Goal: Task Accomplishment & Management: Use online tool/utility

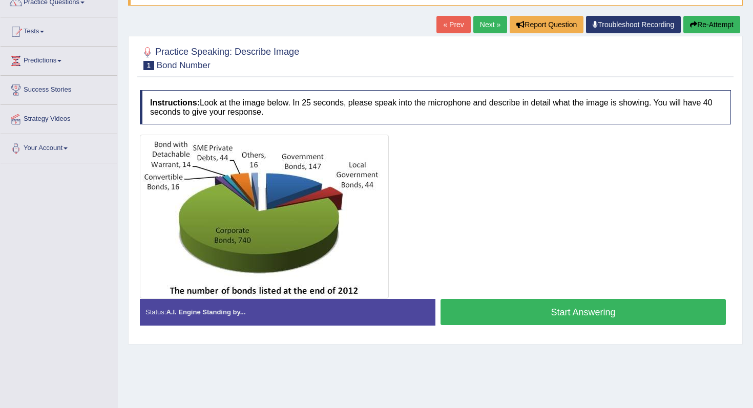
click at [515, 304] on button "Start Answering" at bounding box center [583, 312] width 285 height 26
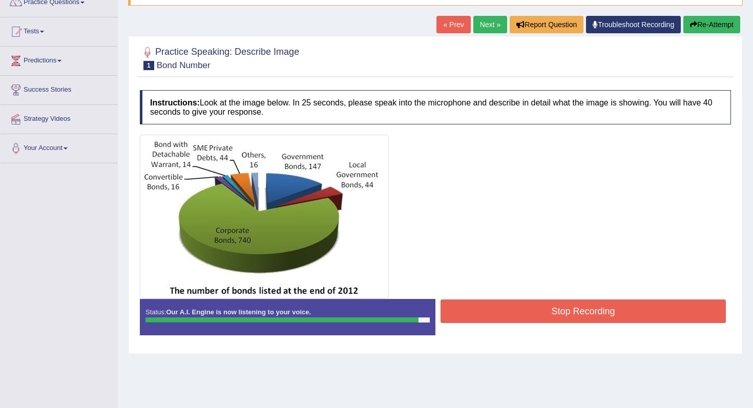
click at [537, 308] on button "Stop Recording" at bounding box center [583, 312] width 285 height 24
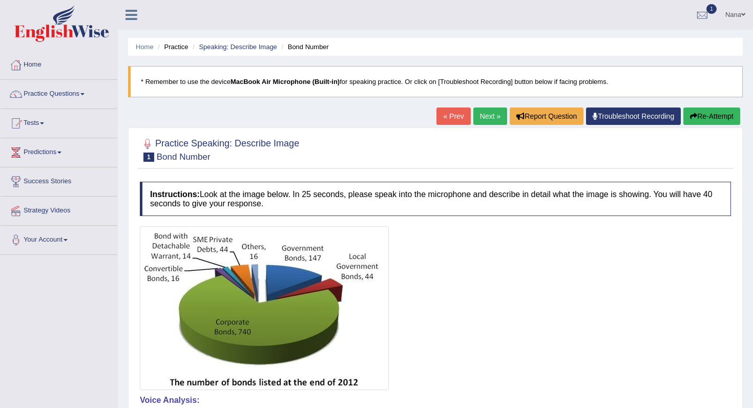
click at [486, 121] on link "Next »" at bounding box center [490, 116] width 34 height 17
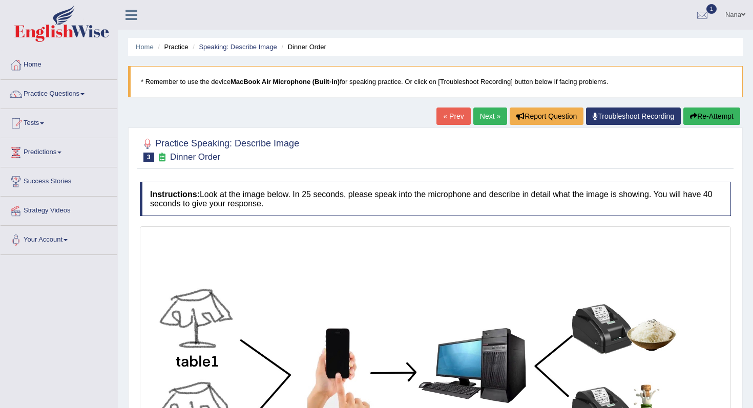
click at [485, 119] on link "Next »" at bounding box center [490, 116] width 34 height 17
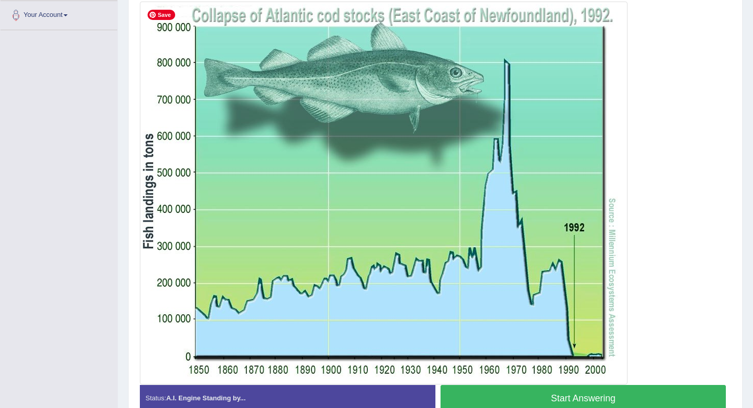
scroll to position [224, 0]
click at [487, 393] on button "Start Answering" at bounding box center [583, 399] width 285 height 26
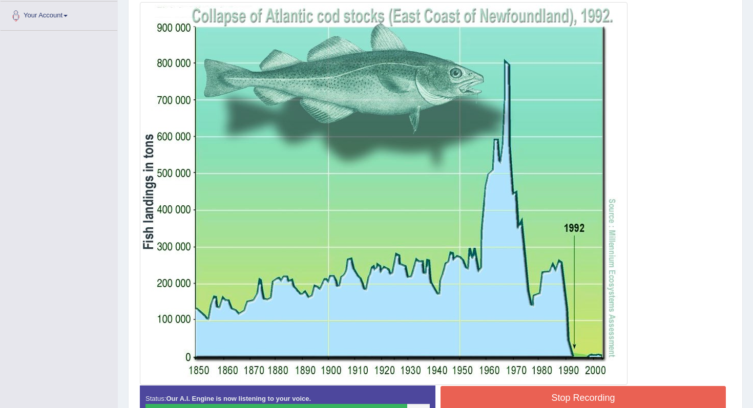
click at [619, 390] on button "Stop Recording" at bounding box center [583, 398] width 285 height 24
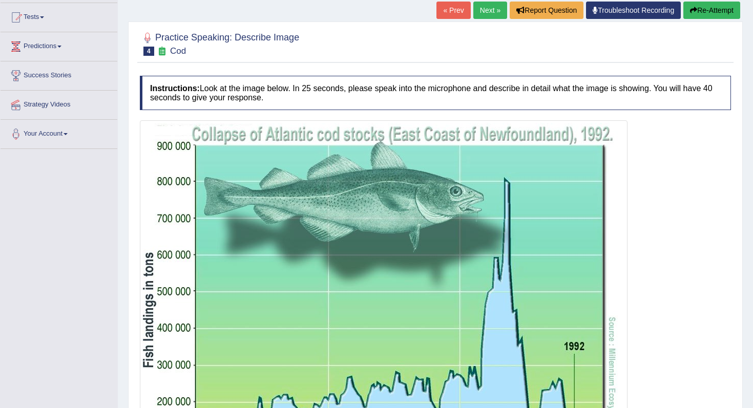
scroll to position [0, 0]
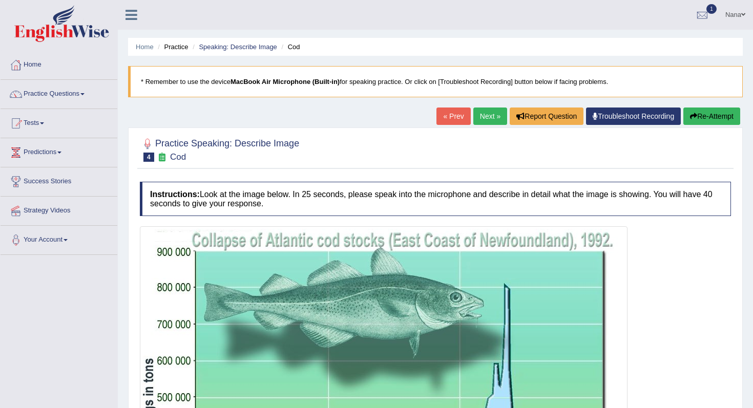
click at [474, 118] on link "Next »" at bounding box center [490, 116] width 34 height 17
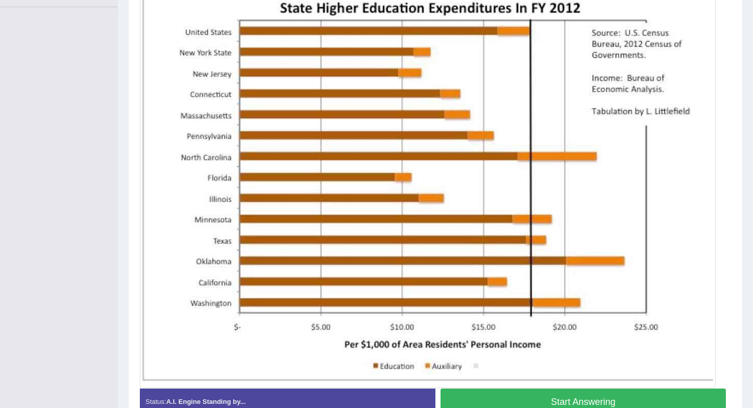
scroll to position [252, 0]
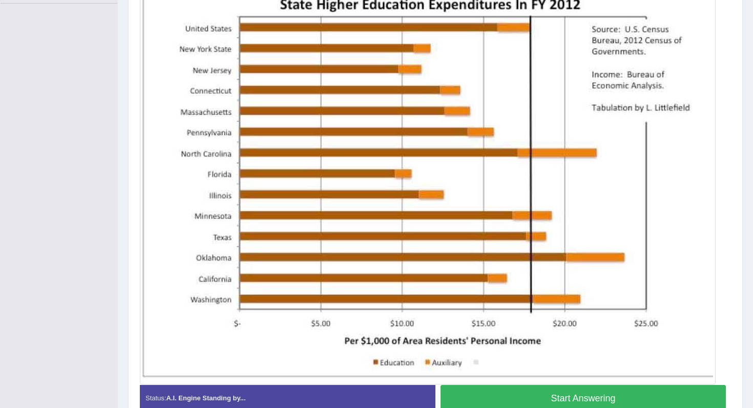
click at [526, 397] on button "Start Answering" at bounding box center [583, 398] width 285 height 26
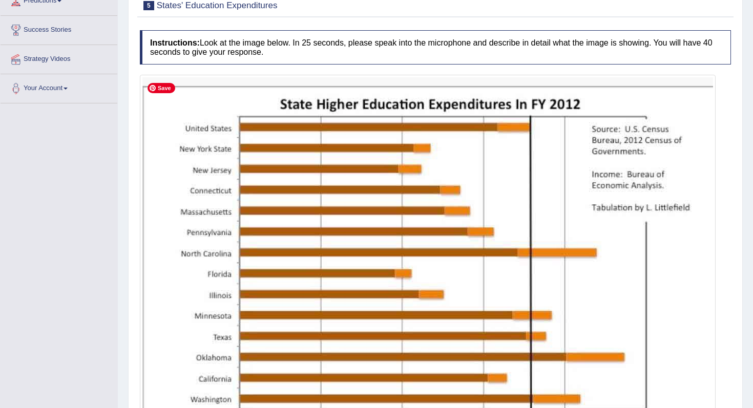
scroll to position [0, 0]
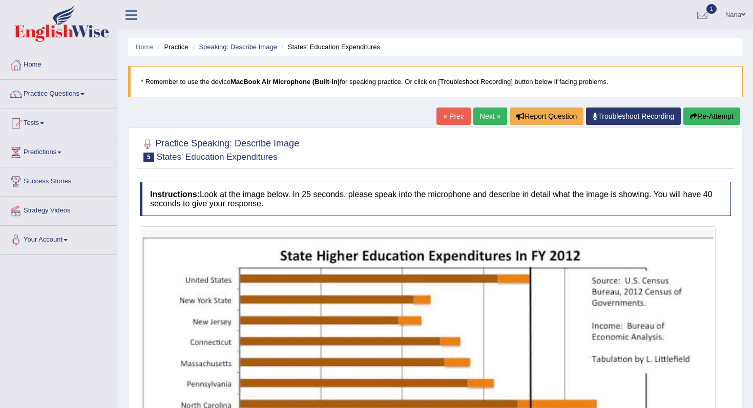
click at [692, 111] on button "Re-Attempt" at bounding box center [711, 116] width 57 height 17
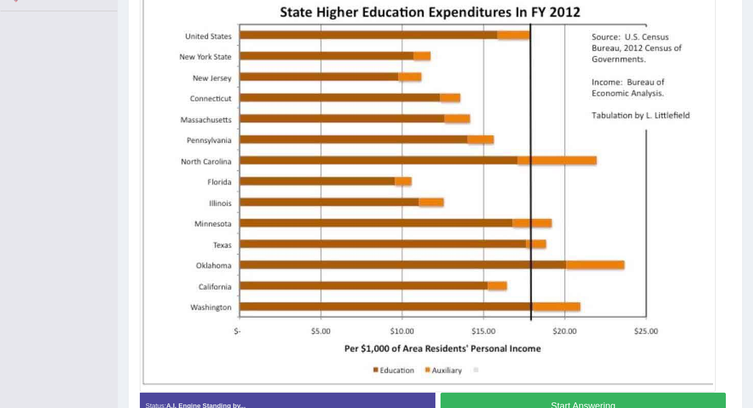
scroll to position [244, 0]
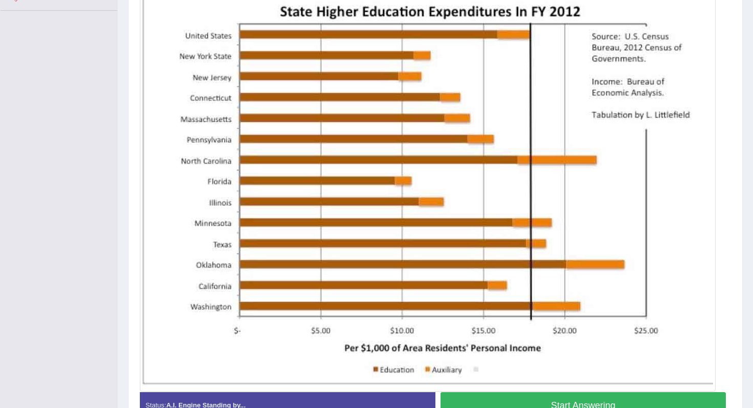
click at [524, 395] on button "Start Answering" at bounding box center [583, 405] width 285 height 26
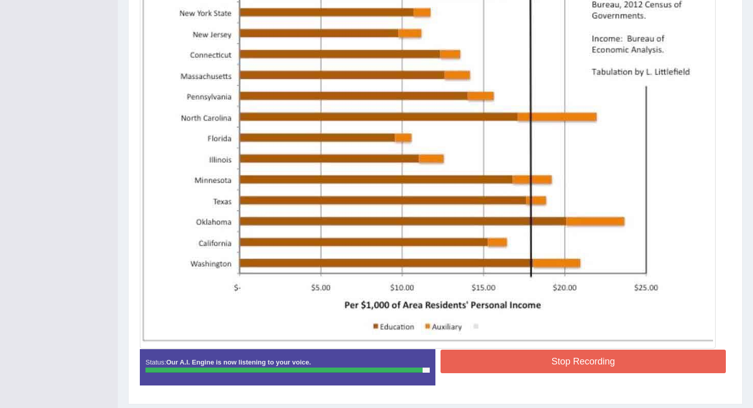
scroll to position [288, 0]
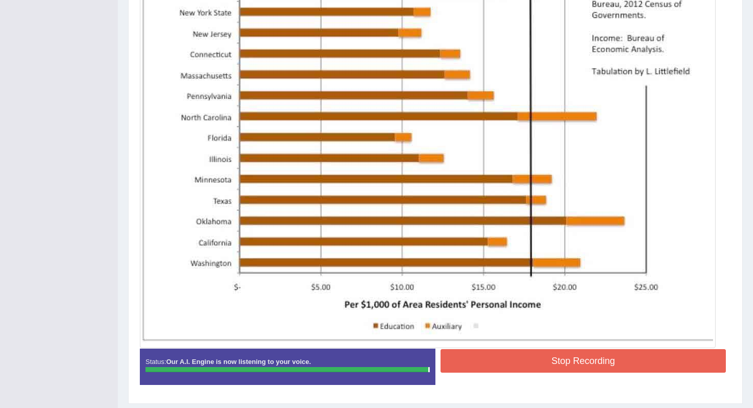
click at [563, 352] on button "Stop Recording" at bounding box center [583, 361] width 285 height 24
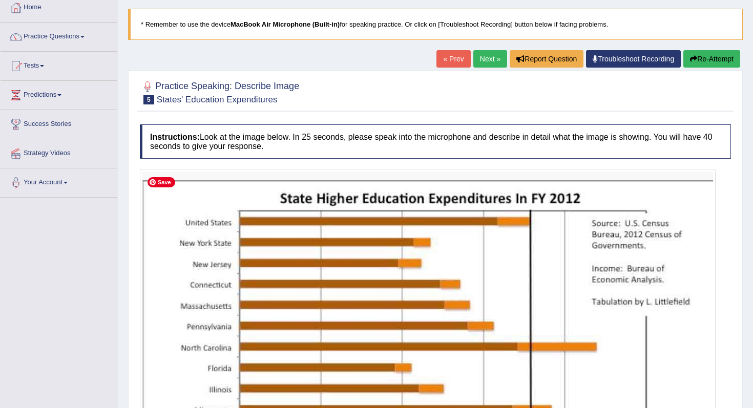
scroll to position [0, 0]
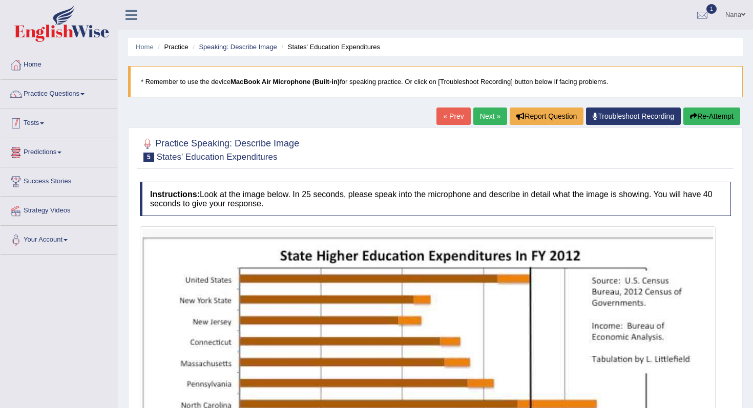
click at [31, 123] on link "Tests" at bounding box center [59, 122] width 117 height 26
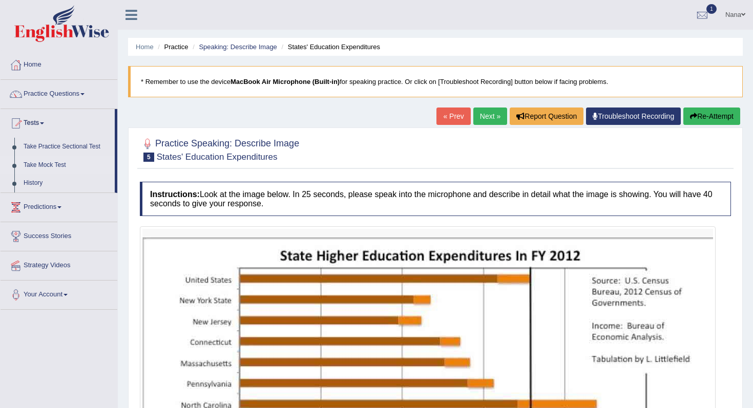
click at [44, 163] on link "Take Mock Test" at bounding box center [67, 165] width 96 height 18
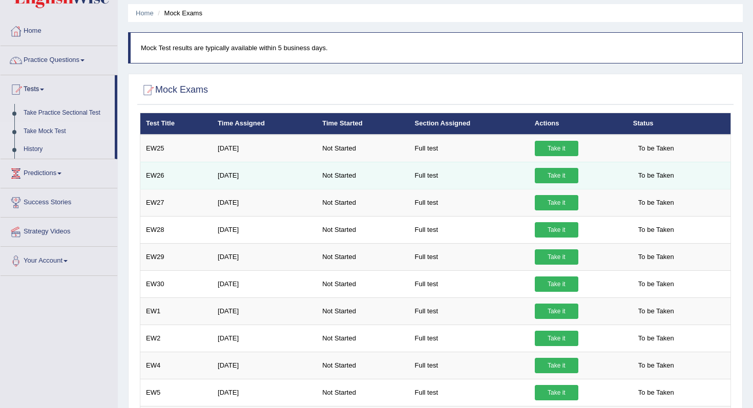
scroll to position [32, 0]
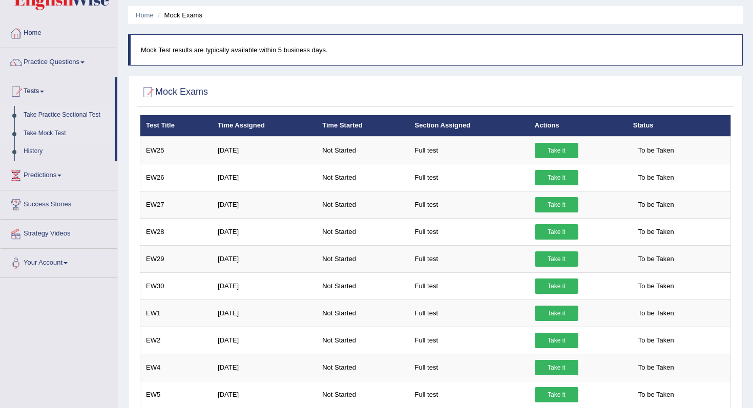
click at [69, 117] on link "Take Practice Sectional Test" at bounding box center [67, 115] width 96 height 18
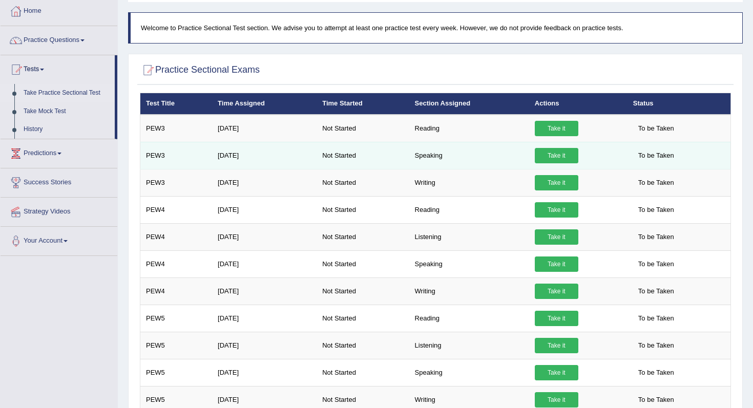
scroll to position [57, 0]
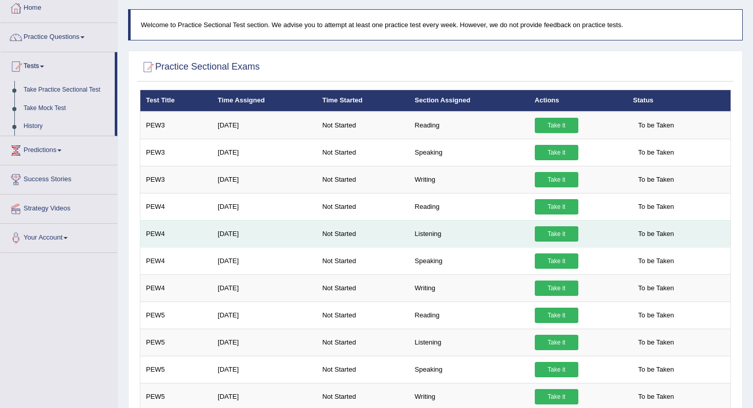
click at [549, 236] on link "Take it" at bounding box center [557, 233] width 44 height 15
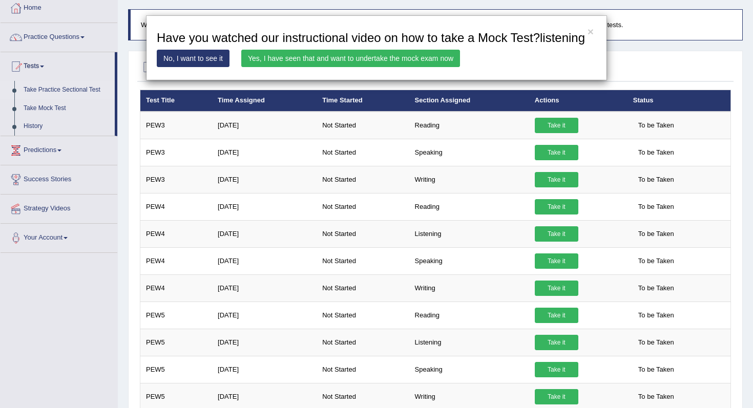
click at [401, 67] on link "Yes, I have seen that and want to undertake the mock exam now" at bounding box center [350, 58] width 219 height 17
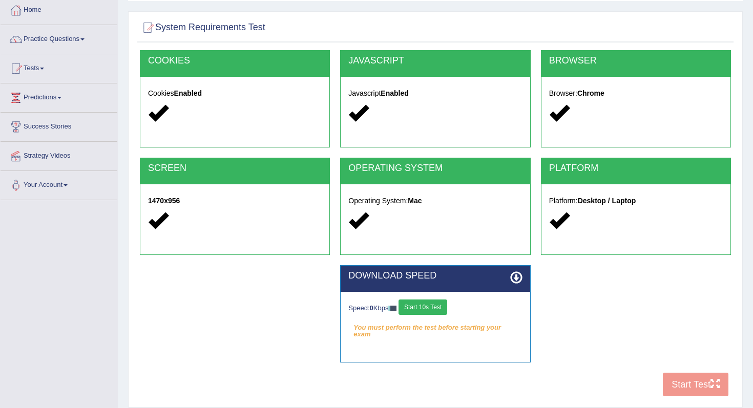
scroll to position [59, 0]
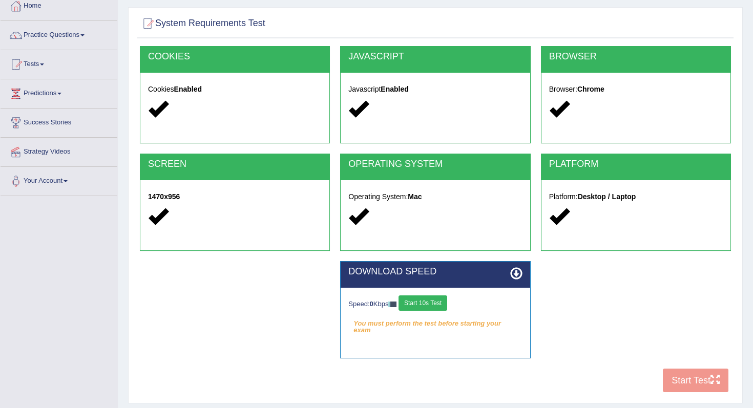
click at [430, 302] on button "Start 10s Test" at bounding box center [423, 303] width 49 height 15
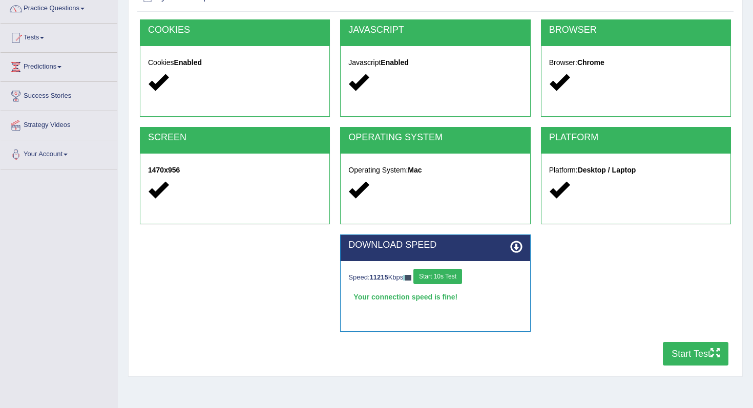
scroll to position [93, 0]
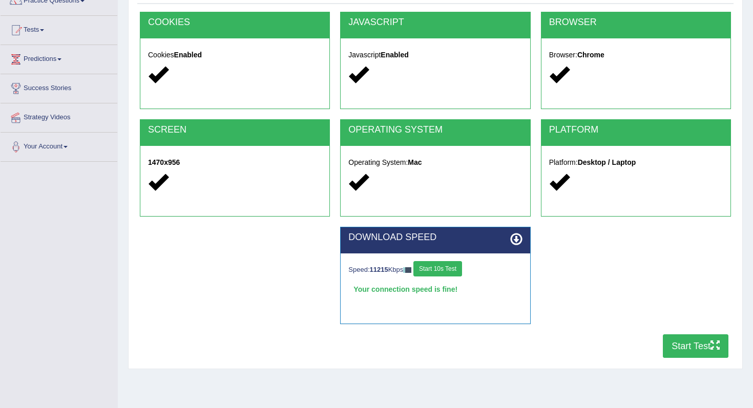
click at [704, 354] on button "Start Test" at bounding box center [696, 347] width 66 height 24
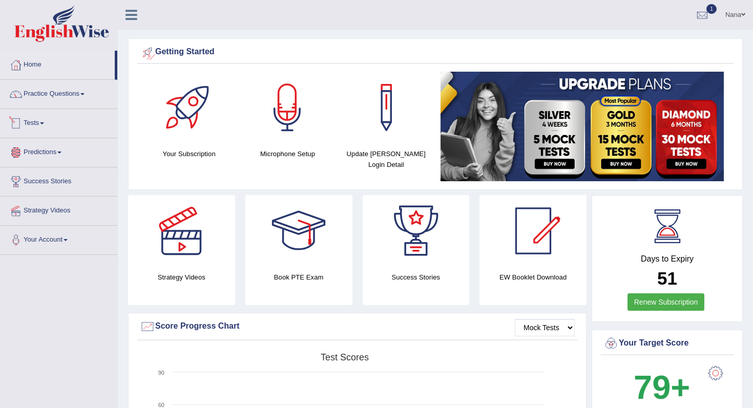
click at [28, 121] on link "Tests" at bounding box center [59, 122] width 117 height 26
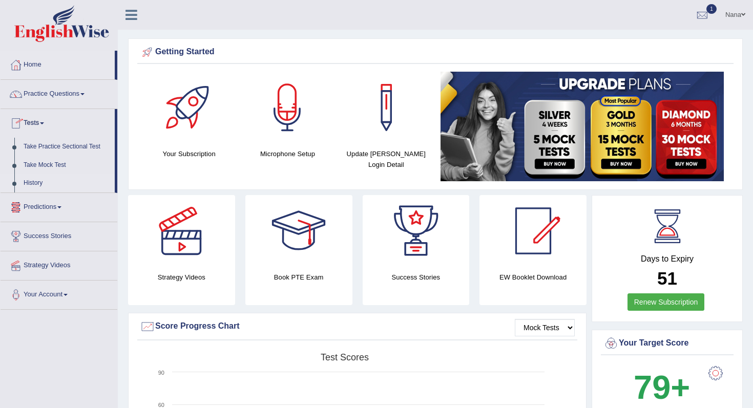
click at [34, 186] on link "History" at bounding box center [67, 183] width 96 height 18
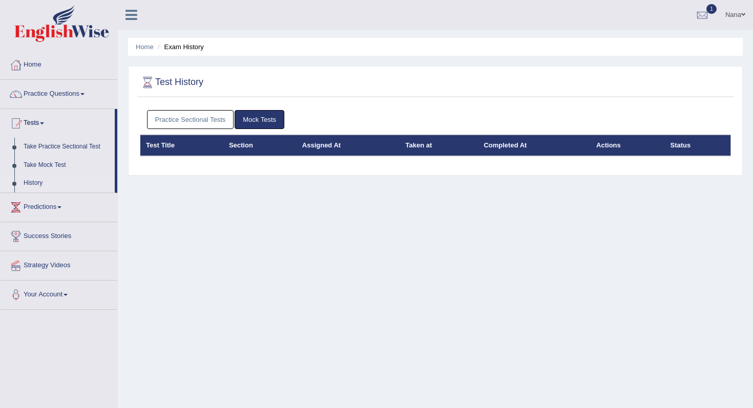
click at [219, 113] on link "Practice Sectional Tests" at bounding box center [190, 119] width 87 height 19
